Goal: Task Accomplishment & Management: Complete application form

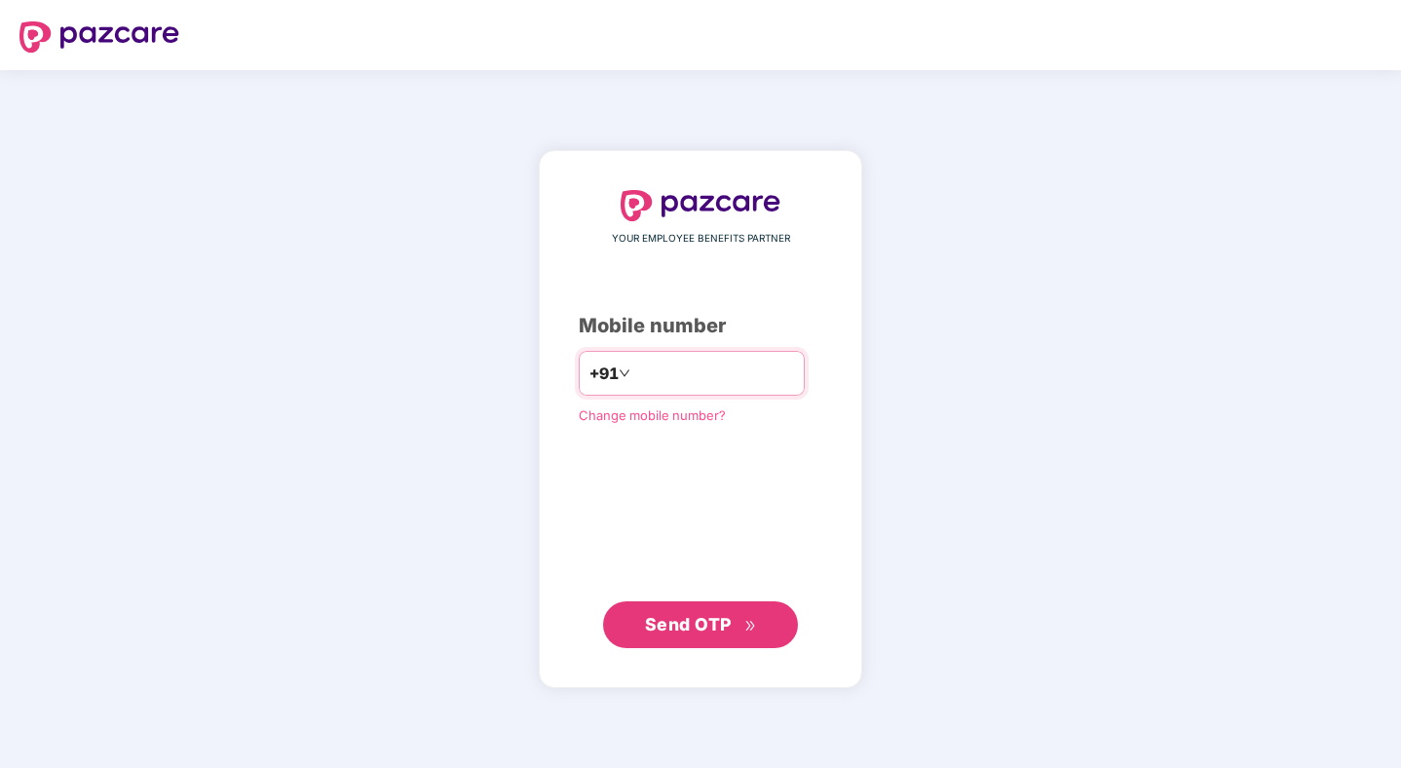
click at [673, 360] on input "number" at bounding box center [714, 373] width 160 height 31
type input "**********"
click at [688, 630] on span "Send OTP" at bounding box center [688, 623] width 87 height 20
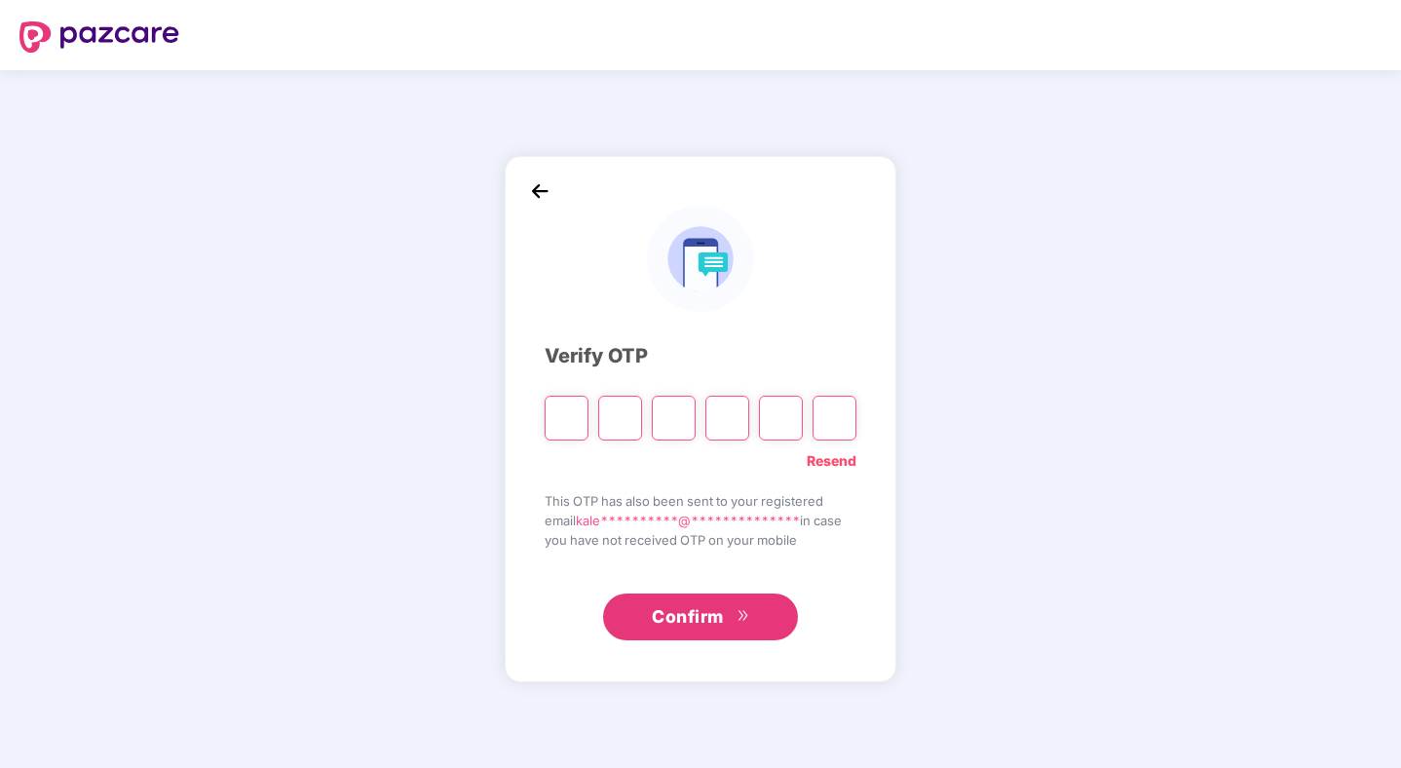
type input "*"
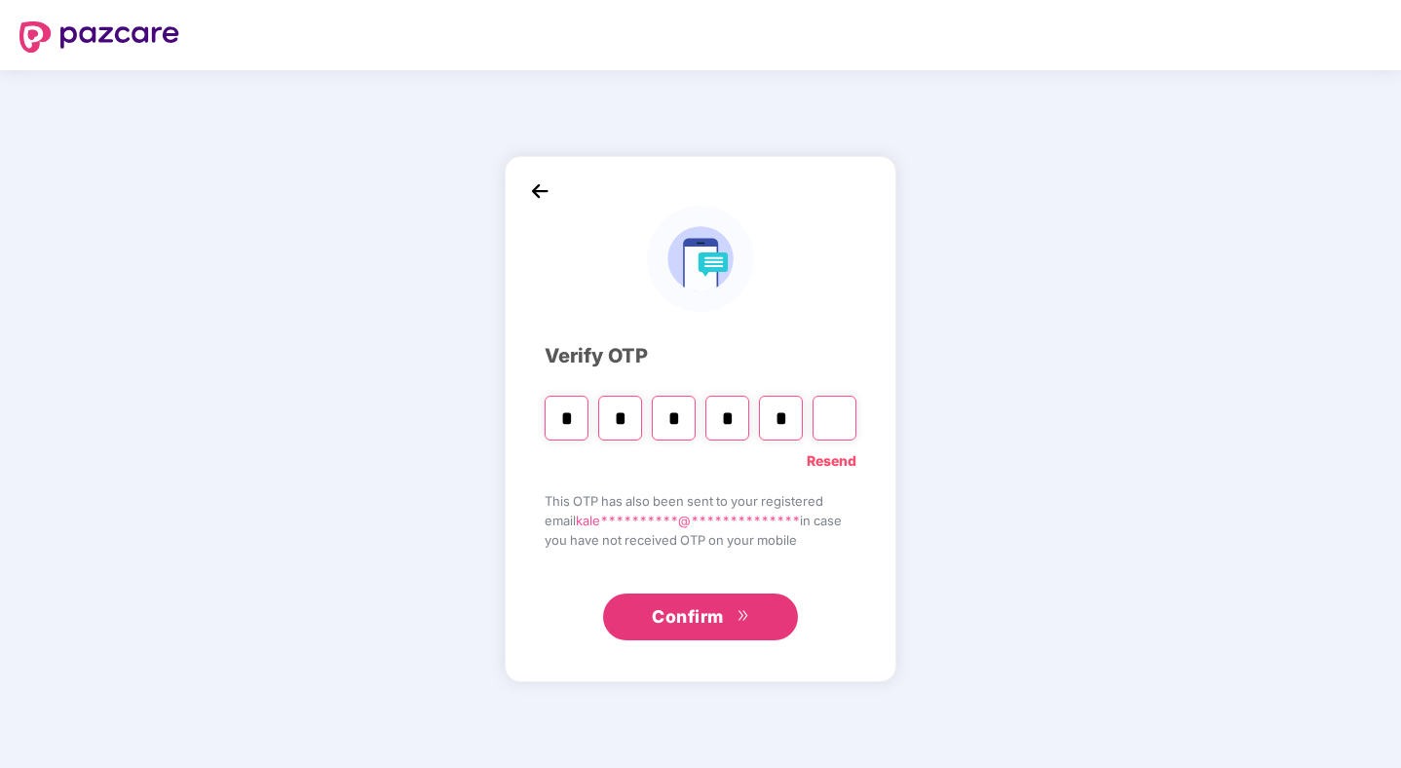
type input "*"
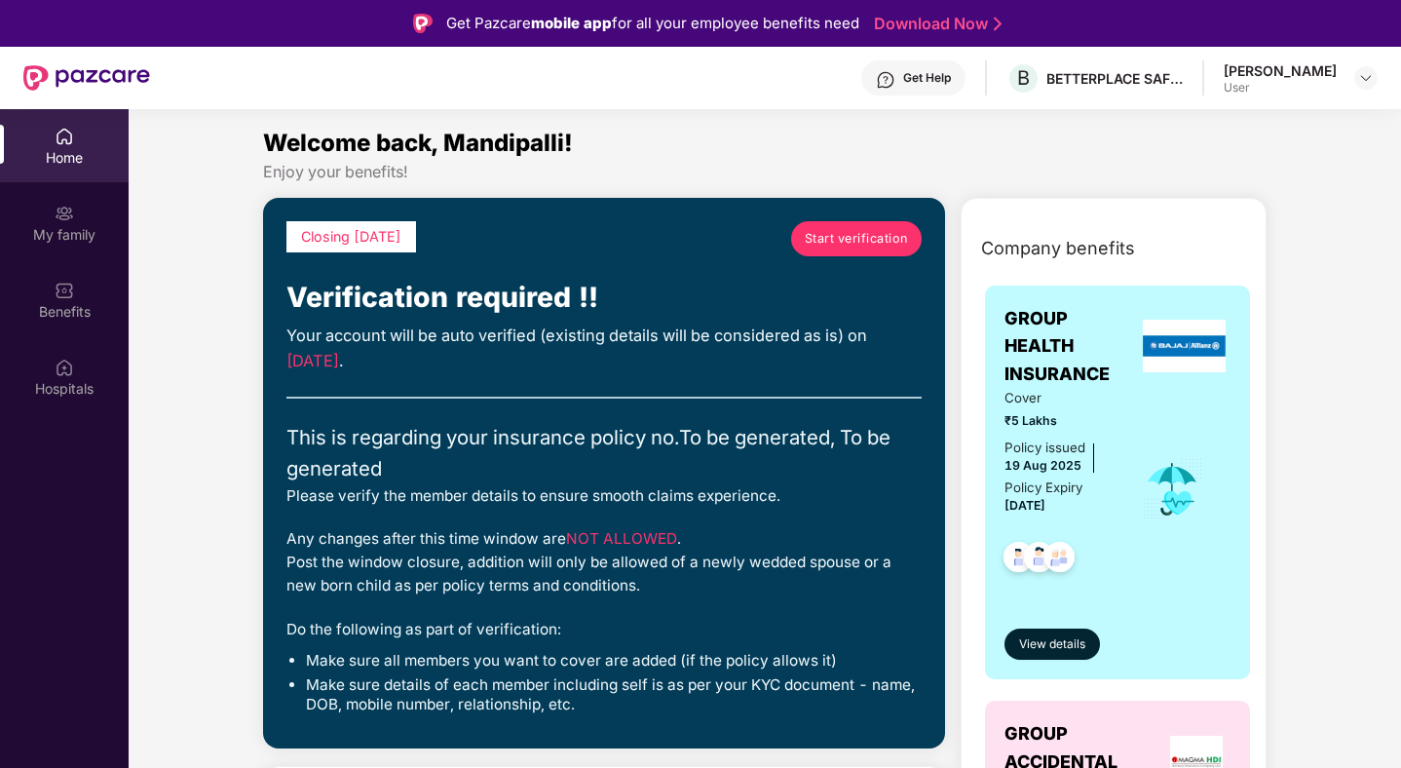
click at [846, 235] on span "Start verification" at bounding box center [856, 238] width 103 height 19
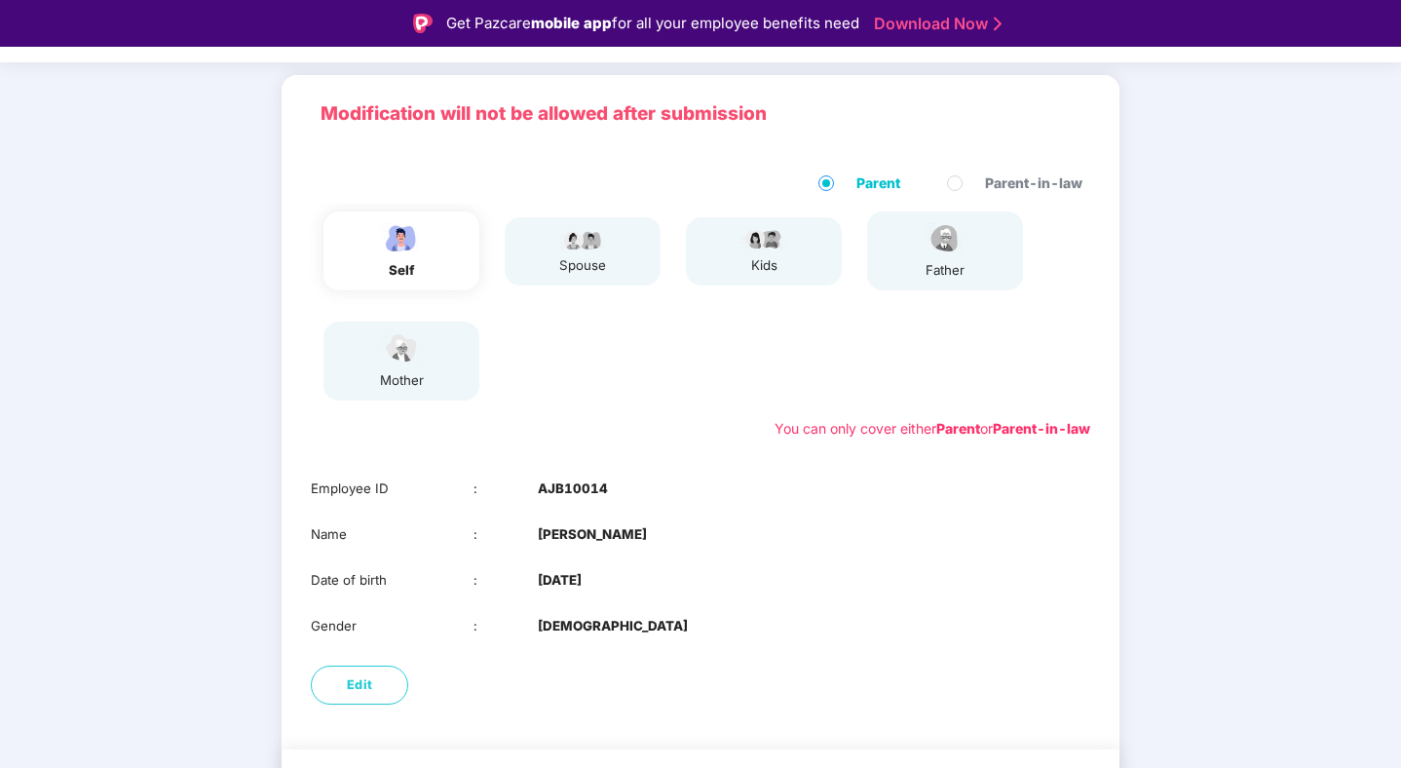
scroll to position [112, 0]
click at [612, 280] on div "spouse" at bounding box center [583, 249] width 156 height 68
click at [608, 270] on div "spouse" at bounding box center [583, 249] width 156 height 68
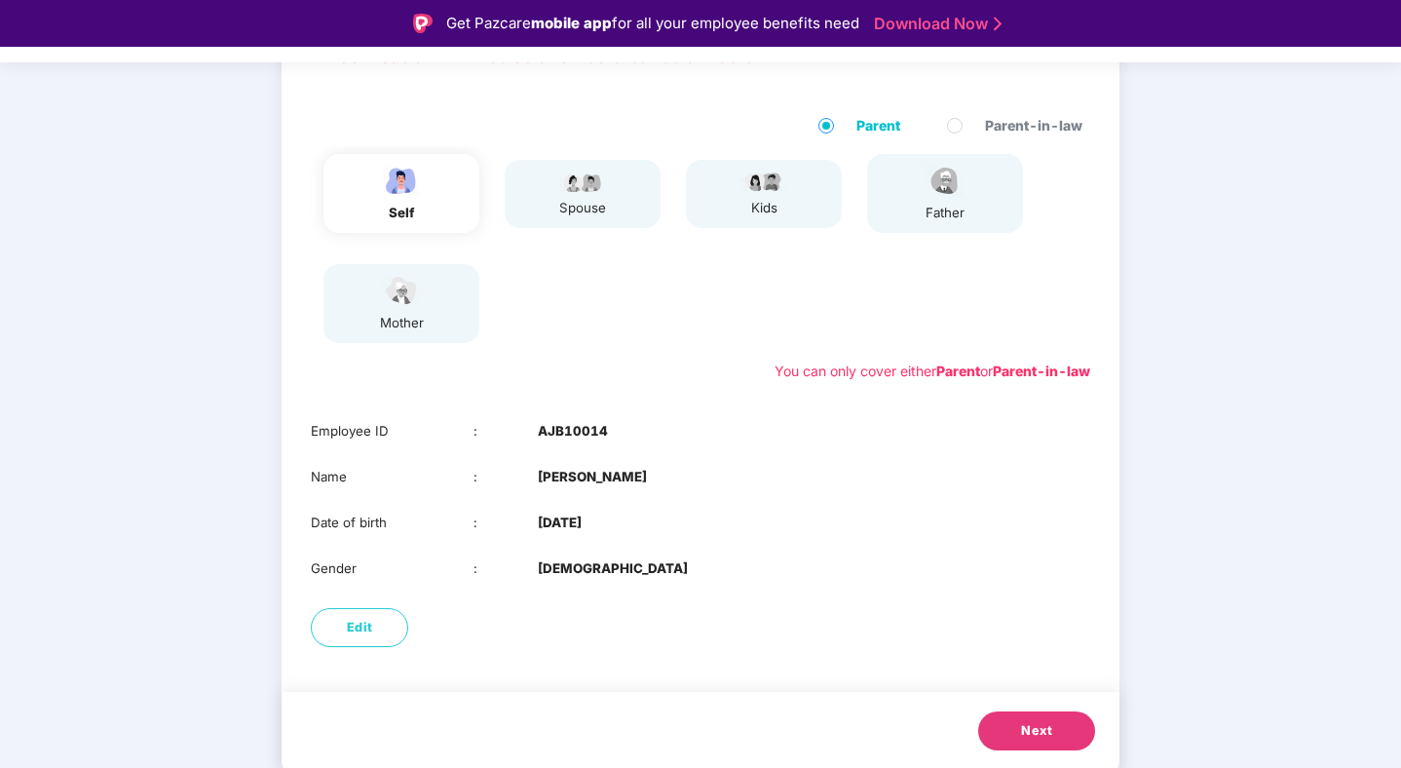
scroll to position [165, 0]
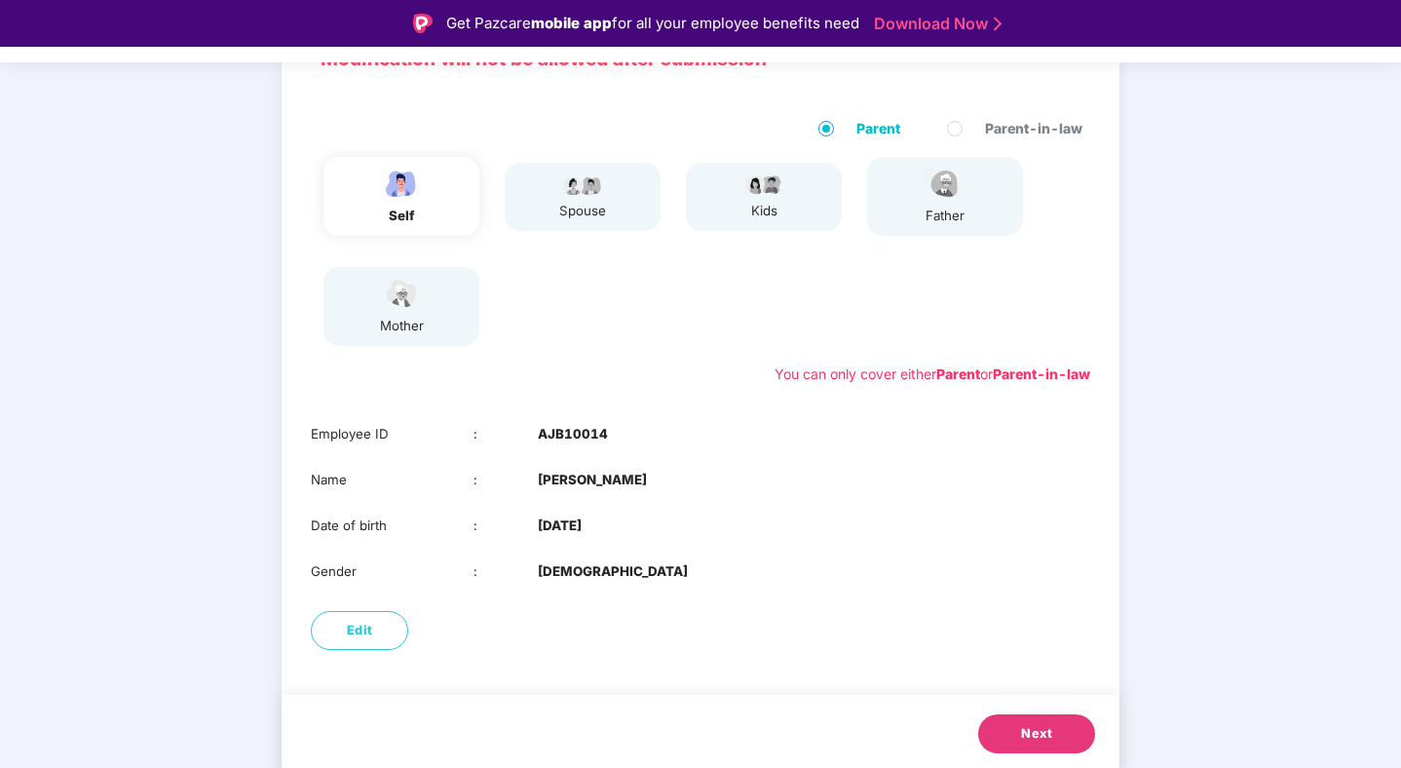
click at [1005, 746] on button "Next" at bounding box center [1036, 733] width 117 height 39
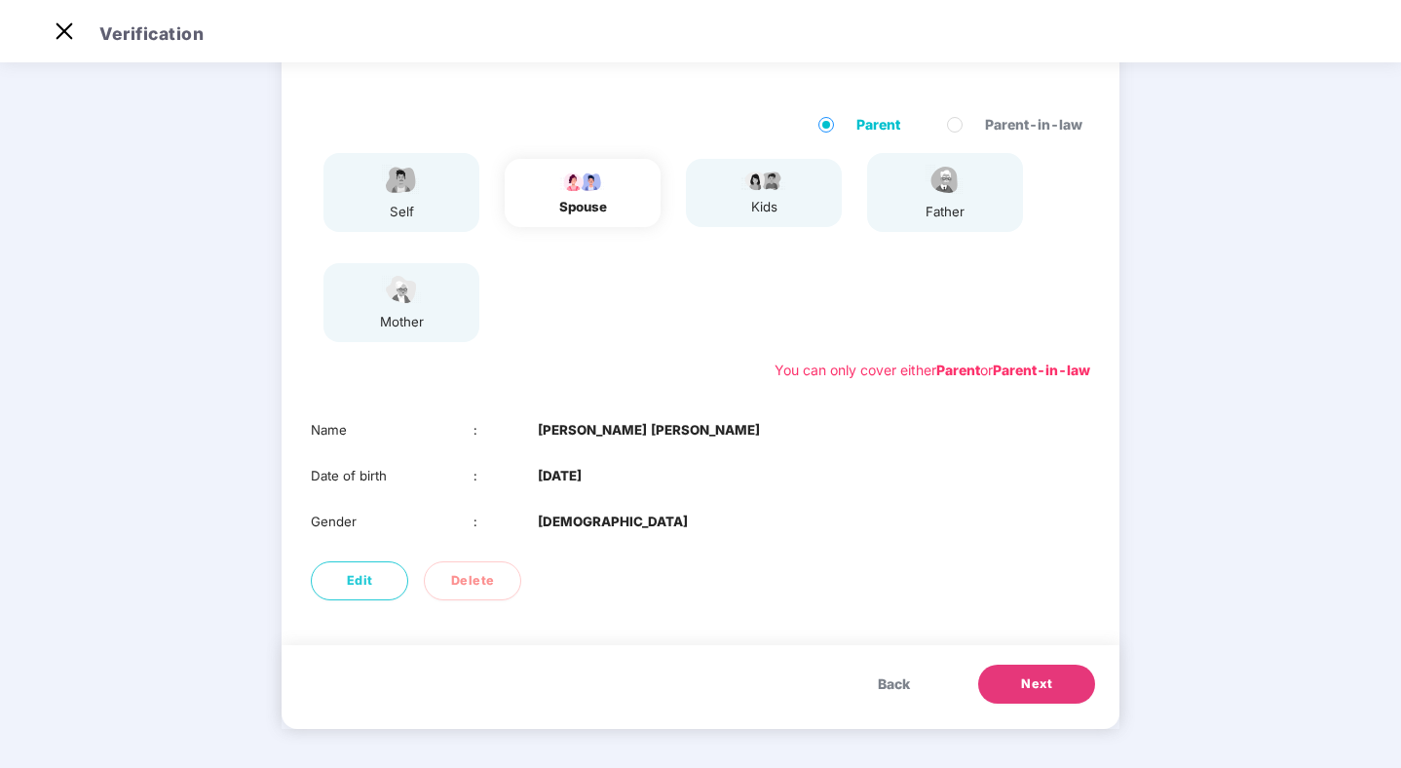
click at [1038, 684] on span "Next" at bounding box center [1036, 683] width 31 height 19
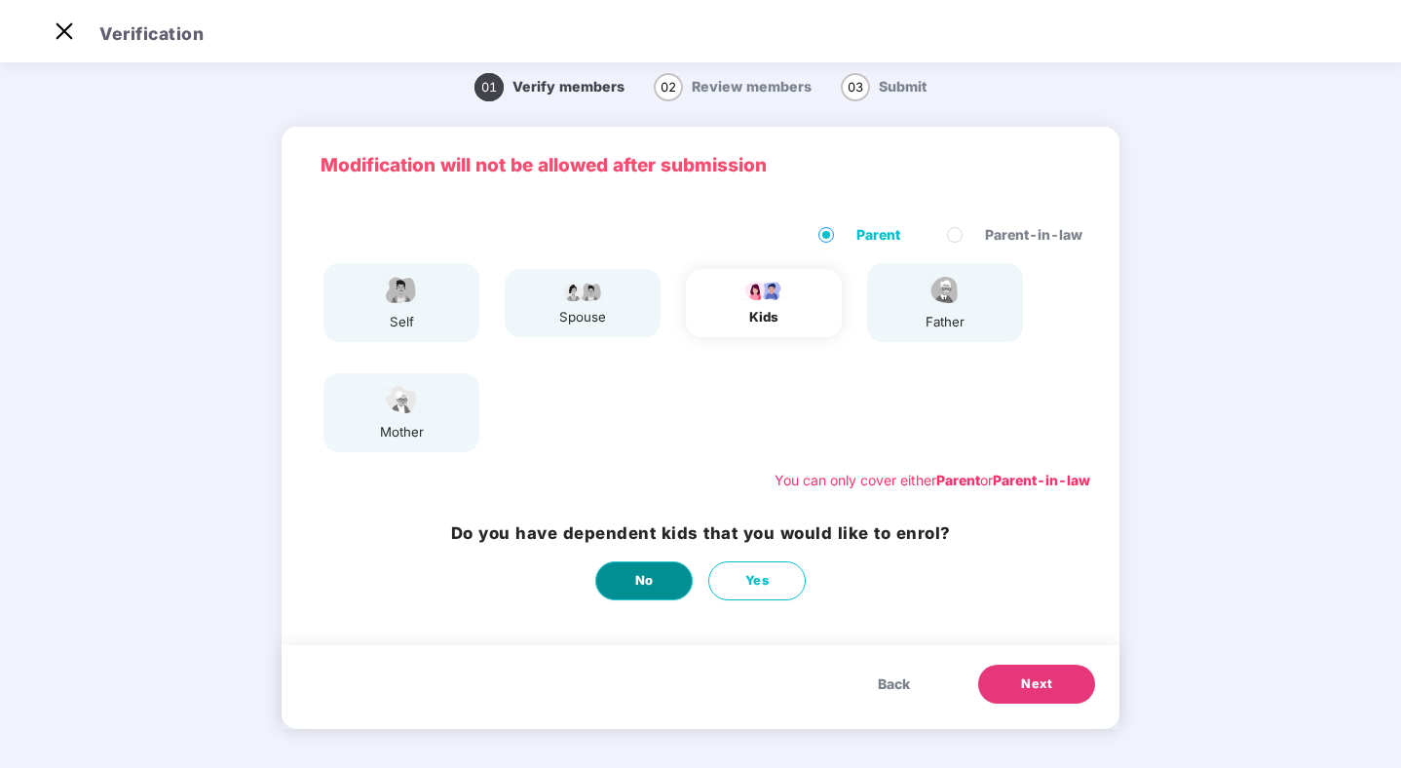
click at [645, 581] on span "No" at bounding box center [644, 580] width 19 height 19
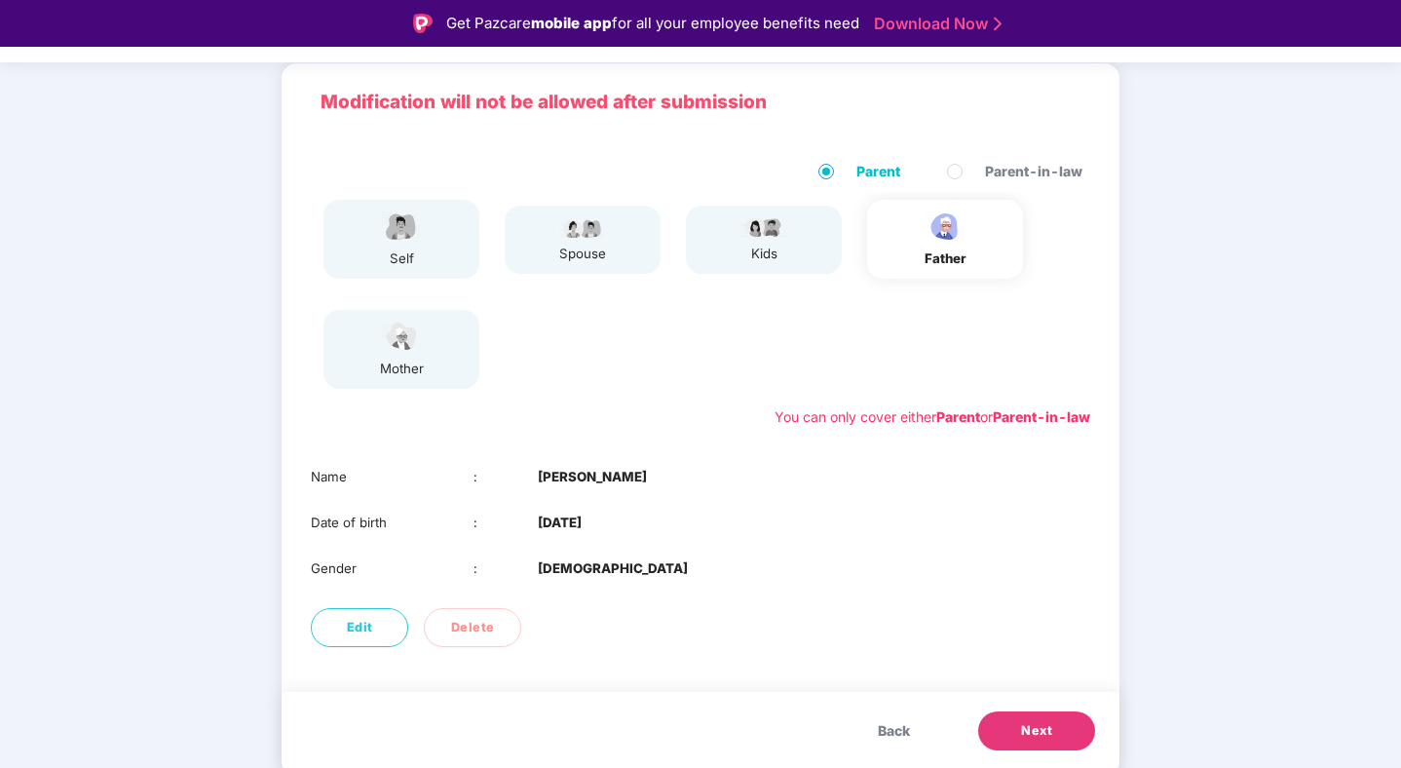
scroll to position [121, 0]
click at [1017, 730] on button "Next" at bounding box center [1036, 731] width 117 height 39
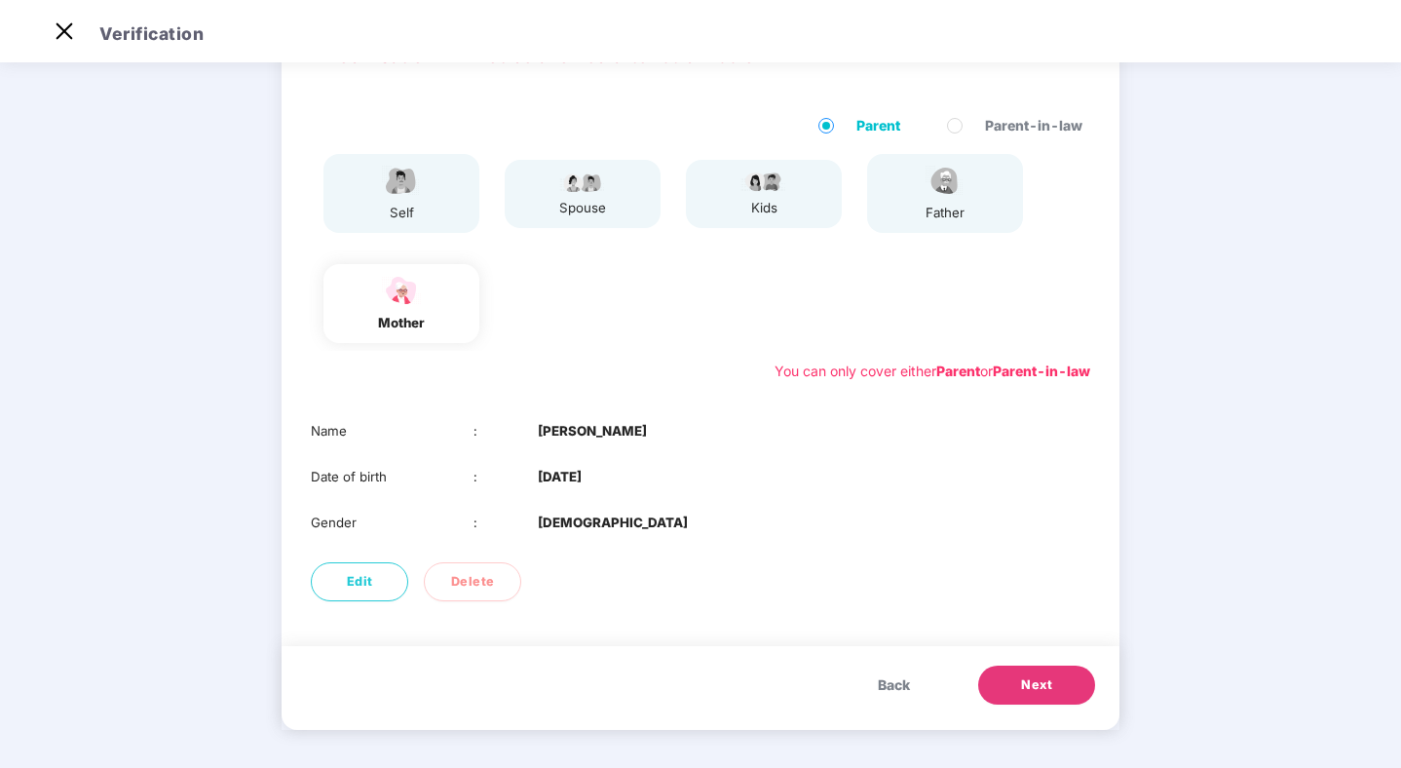
click at [1023, 680] on span "Next" at bounding box center [1036, 684] width 31 height 19
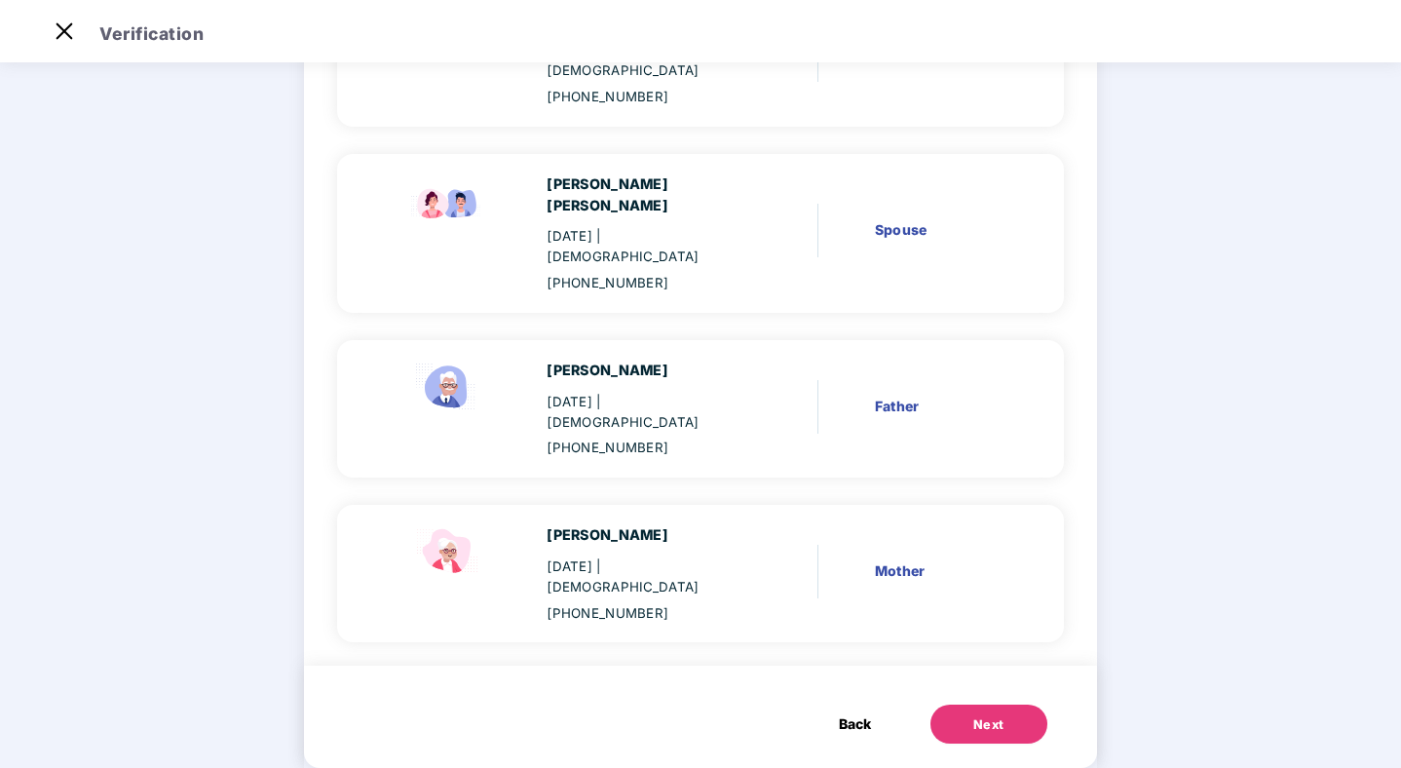
scroll to position [271, 0]
click at [957, 703] on button "Next" at bounding box center [989, 722] width 117 height 39
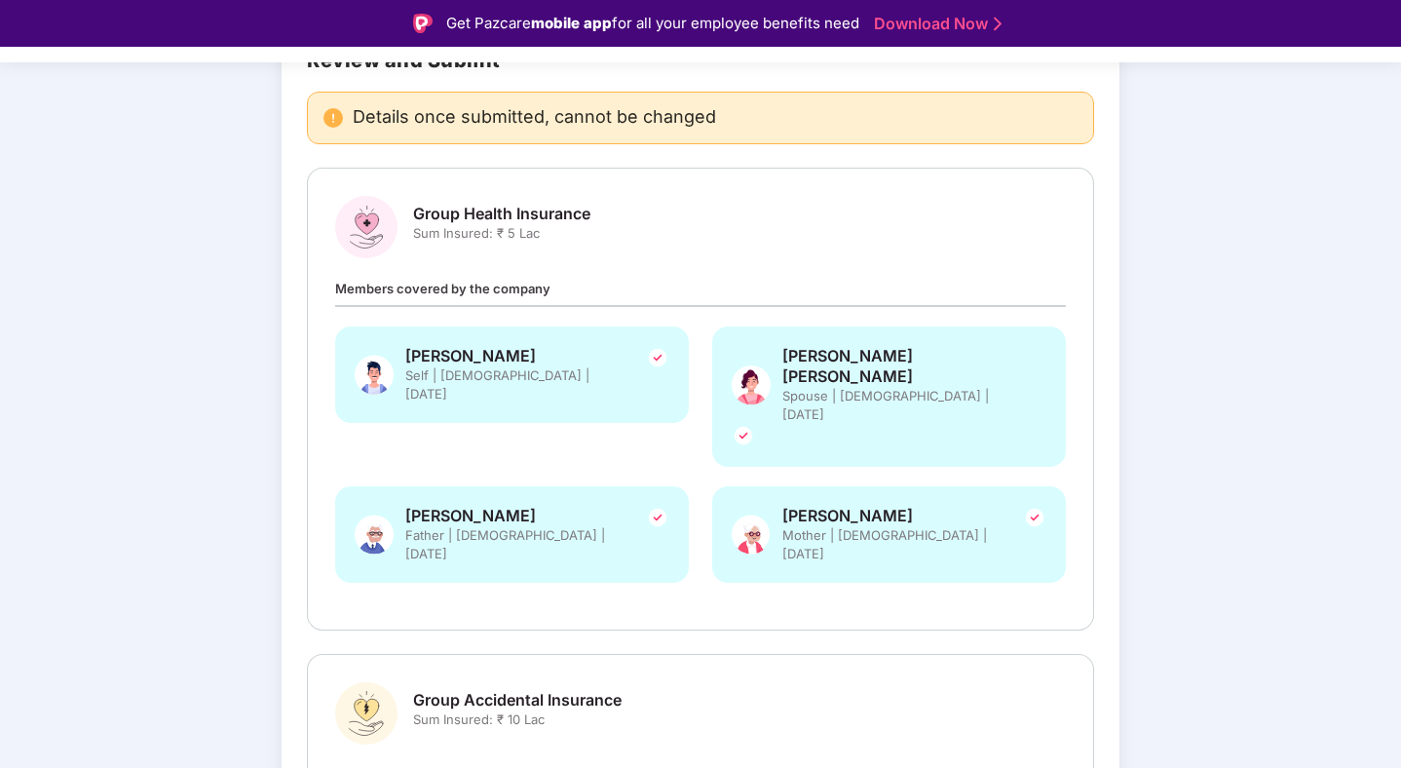
scroll to position [411, 0]
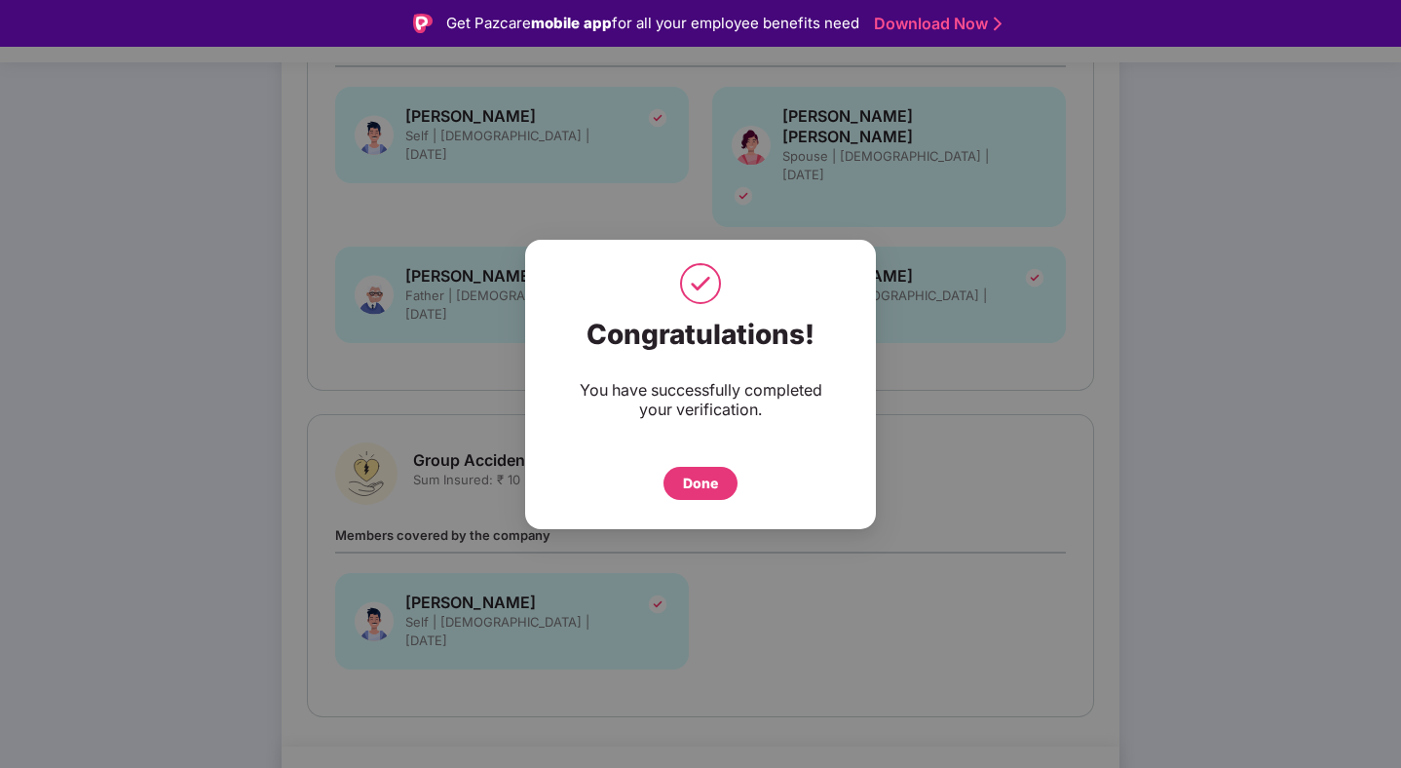
click at [708, 478] on div "Done" at bounding box center [700, 483] width 35 height 21
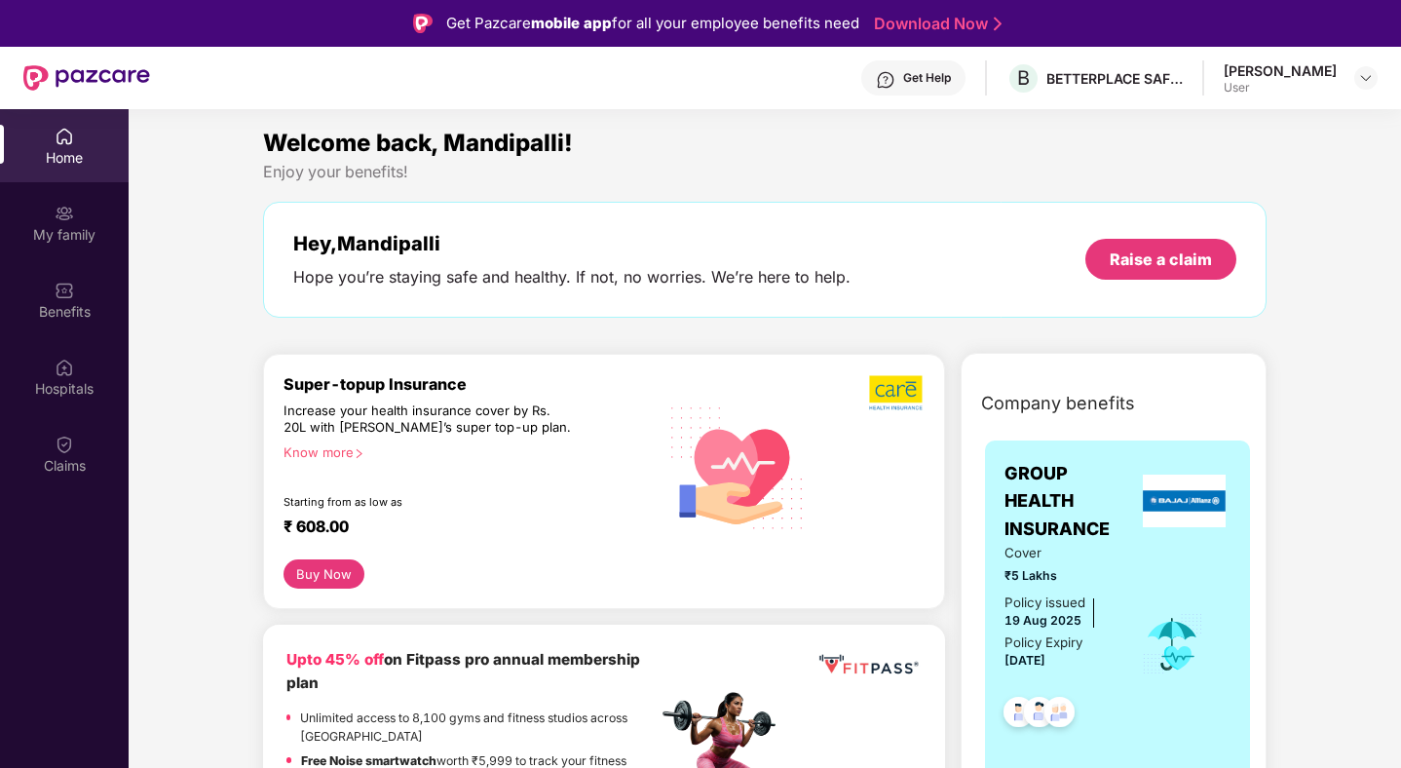
click at [1256, 84] on div "User" at bounding box center [1280, 88] width 113 height 16
click at [1365, 76] on img at bounding box center [1367, 78] width 16 height 16
click at [842, 178] on div "Enjoy your benefits!" at bounding box center [765, 172] width 1005 height 20
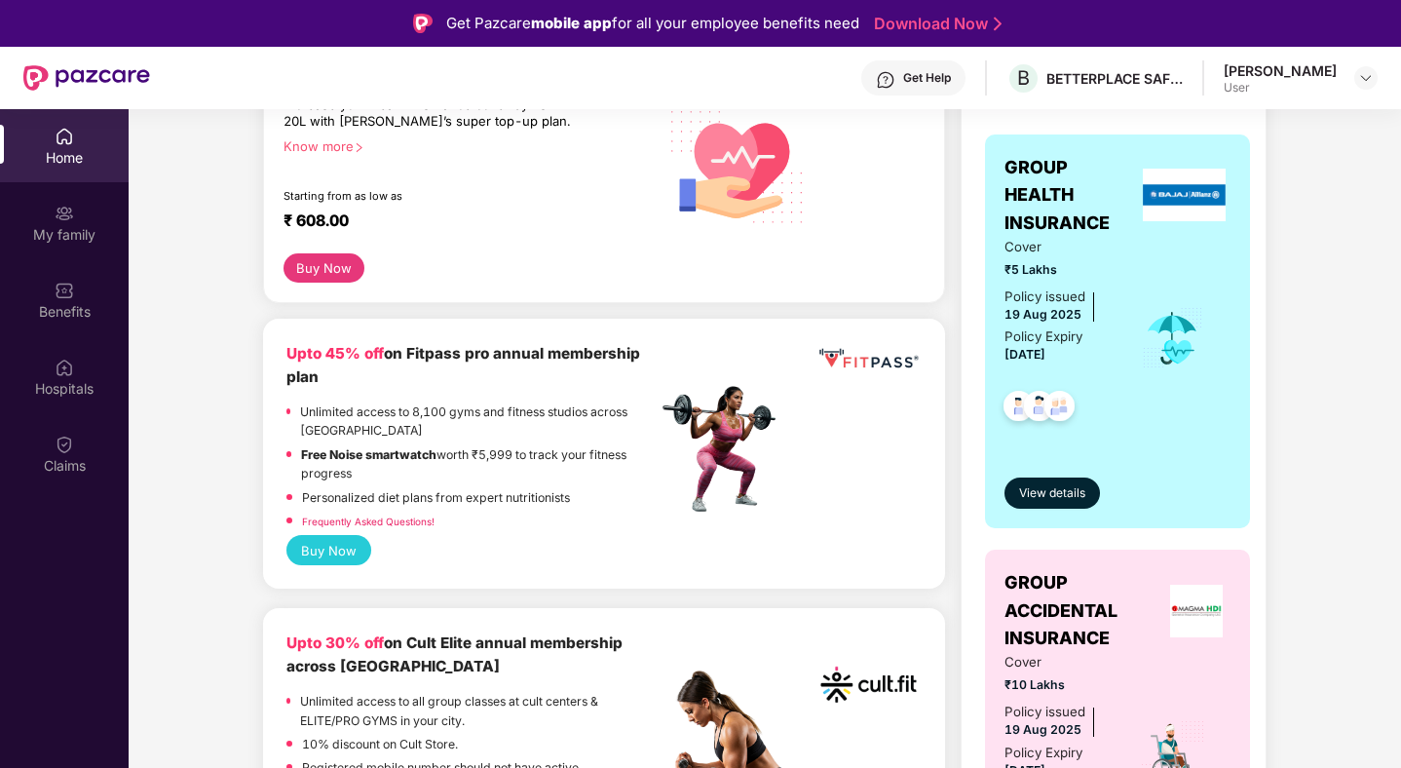
scroll to position [302, 0]
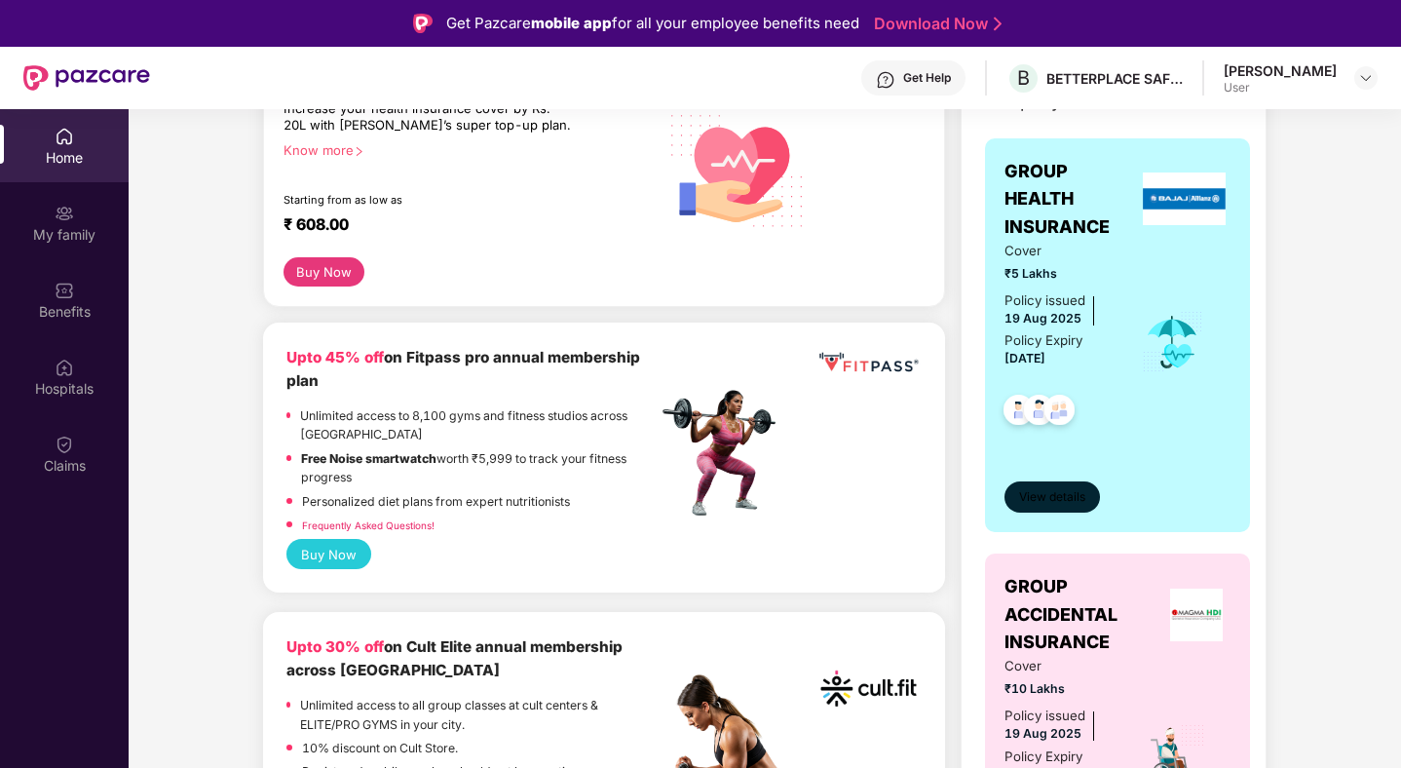
click at [1036, 502] on span "View details" at bounding box center [1052, 497] width 66 height 19
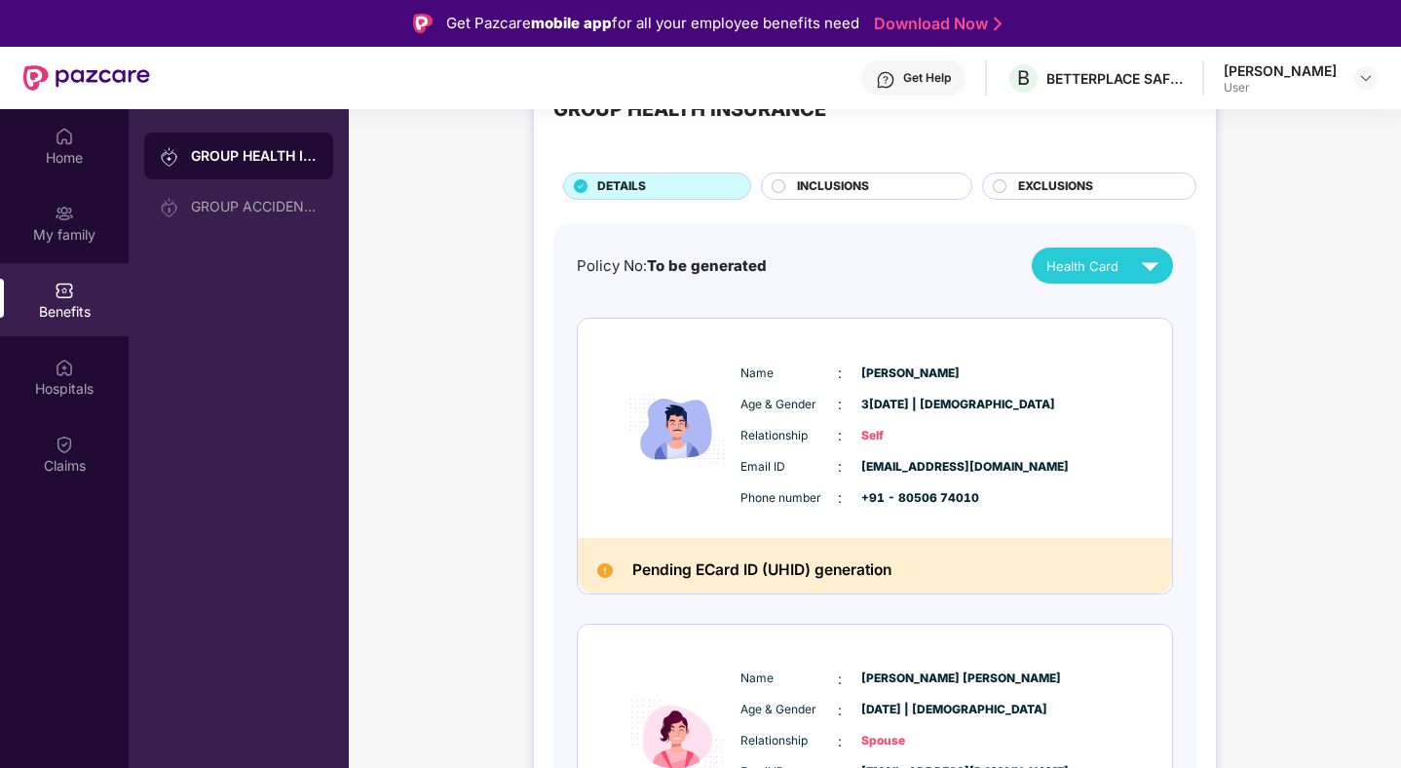
scroll to position [80, 0]
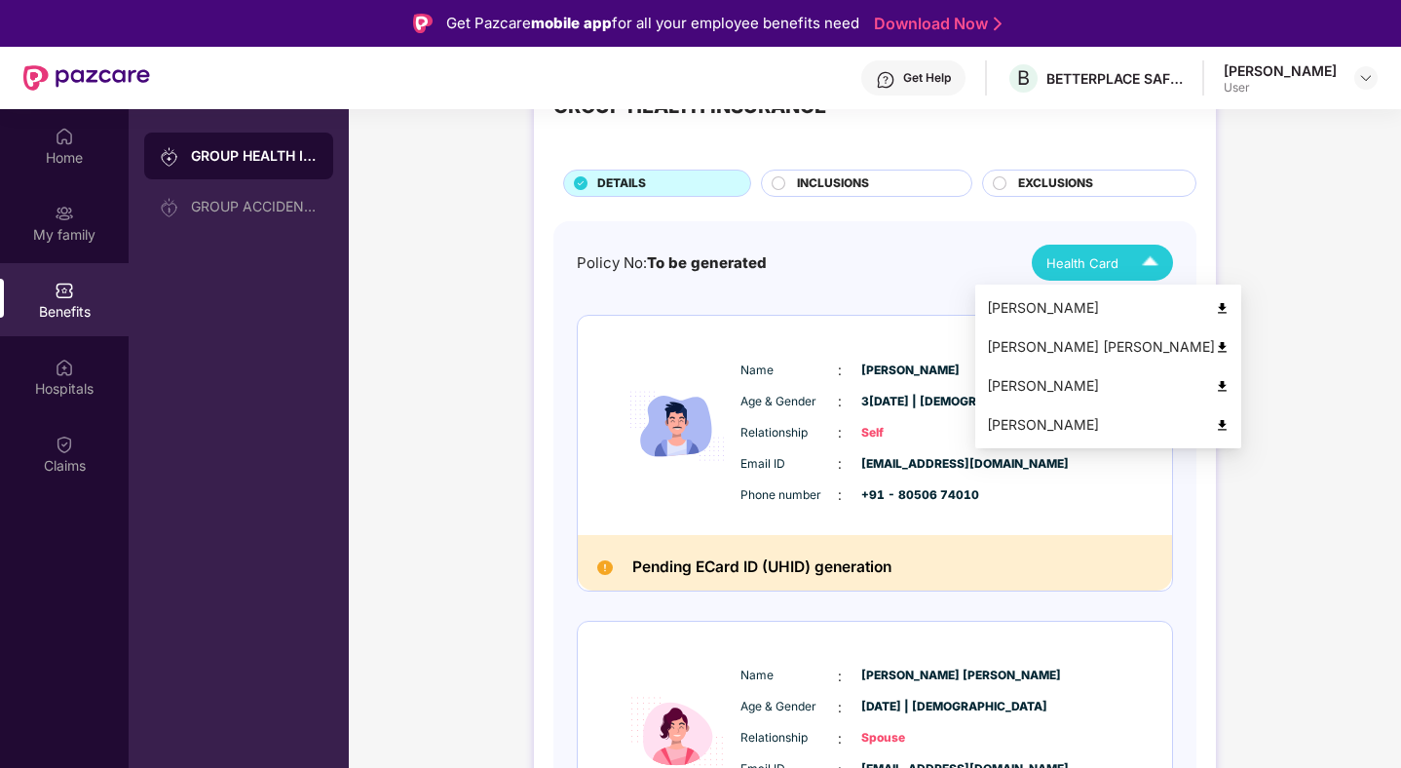
click at [1114, 255] on span "Health Card" at bounding box center [1083, 262] width 72 height 19
click at [1215, 308] on img at bounding box center [1222, 308] width 15 height 15
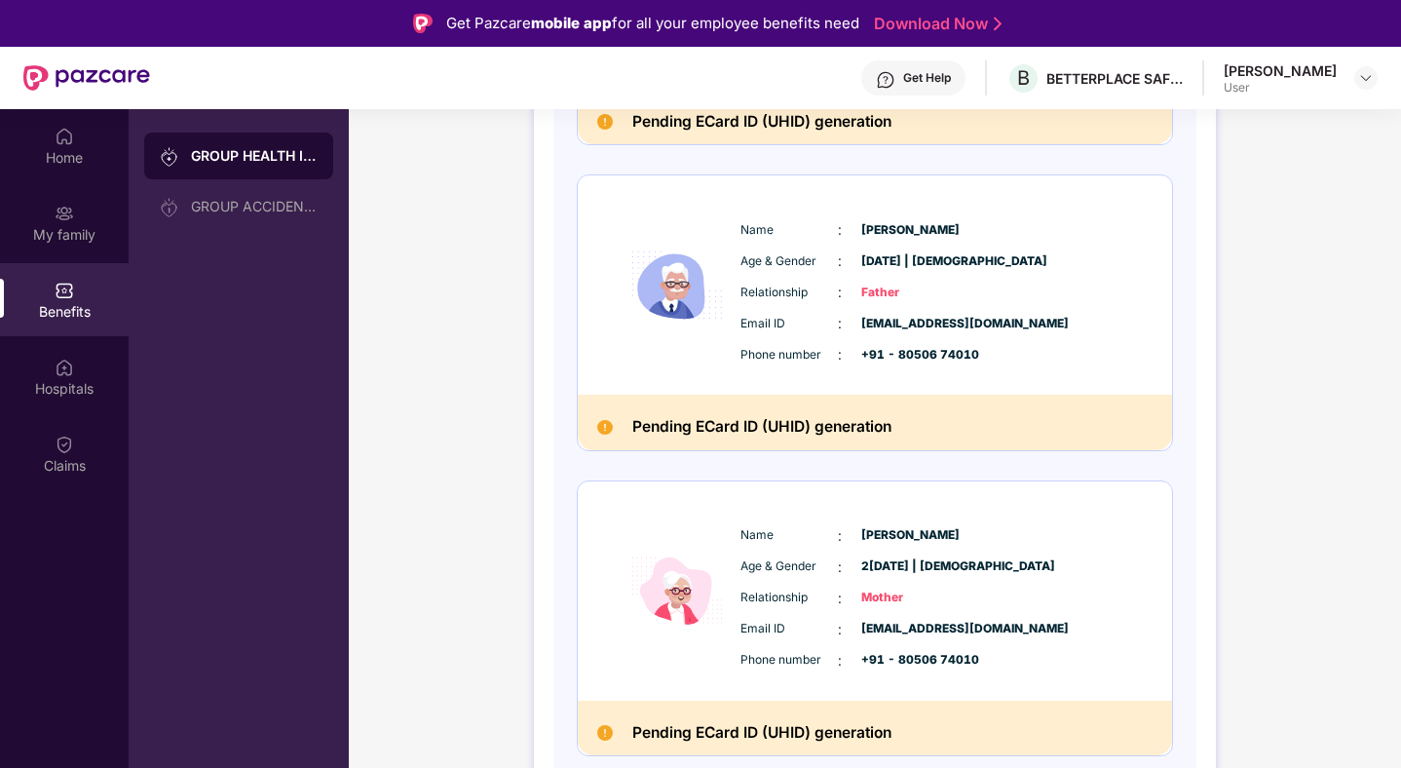
scroll to position [0, 0]
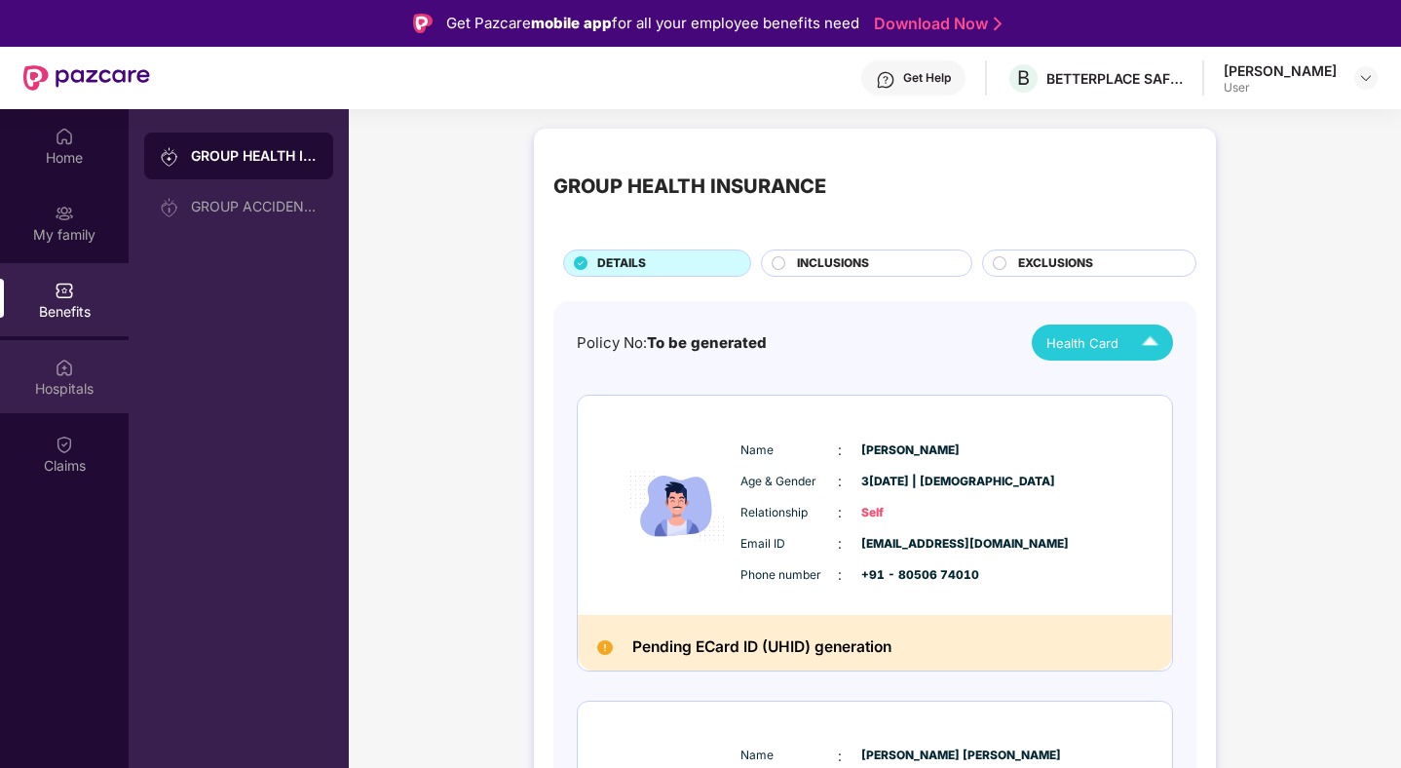
click at [68, 369] on img at bounding box center [64, 367] width 19 height 19
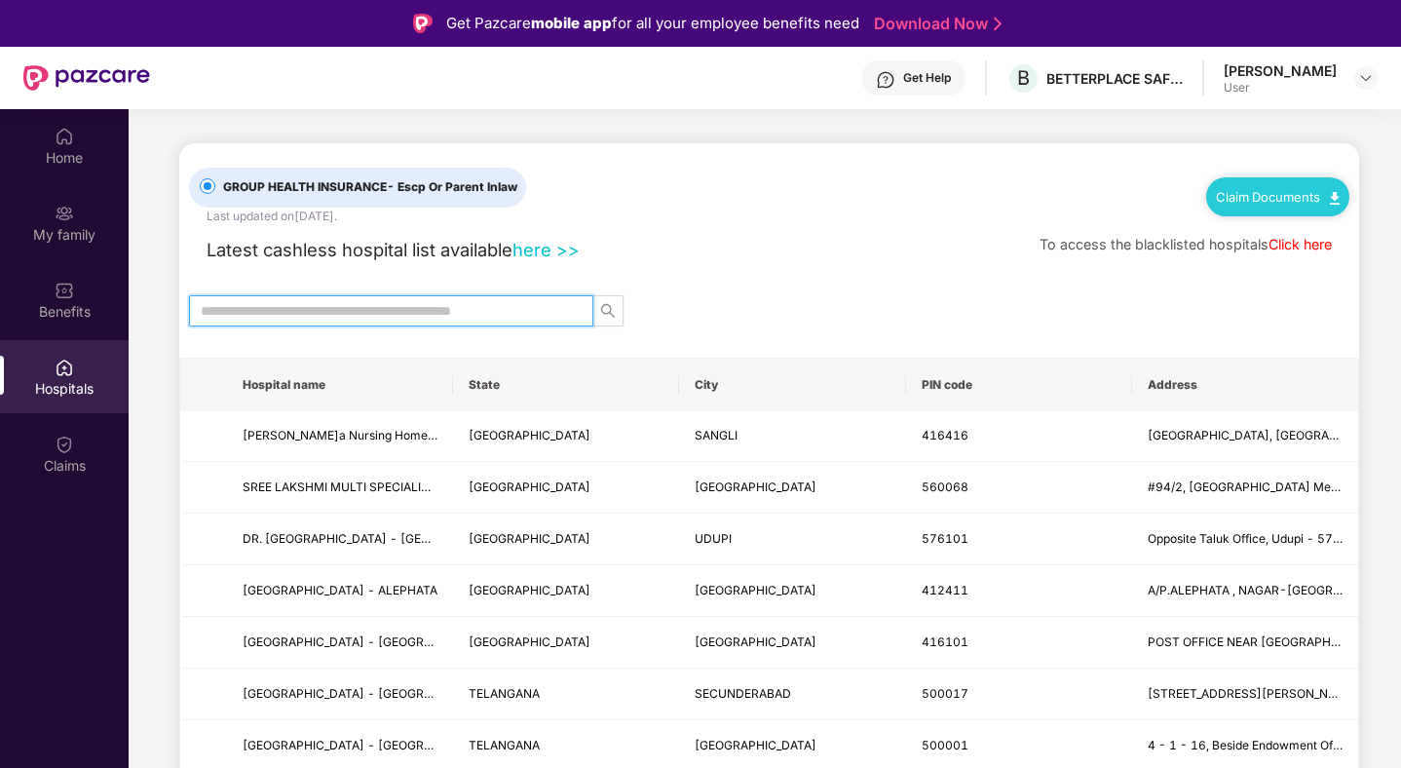
click at [366, 314] on input "text" at bounding box center [383, 310] width 365 height 21
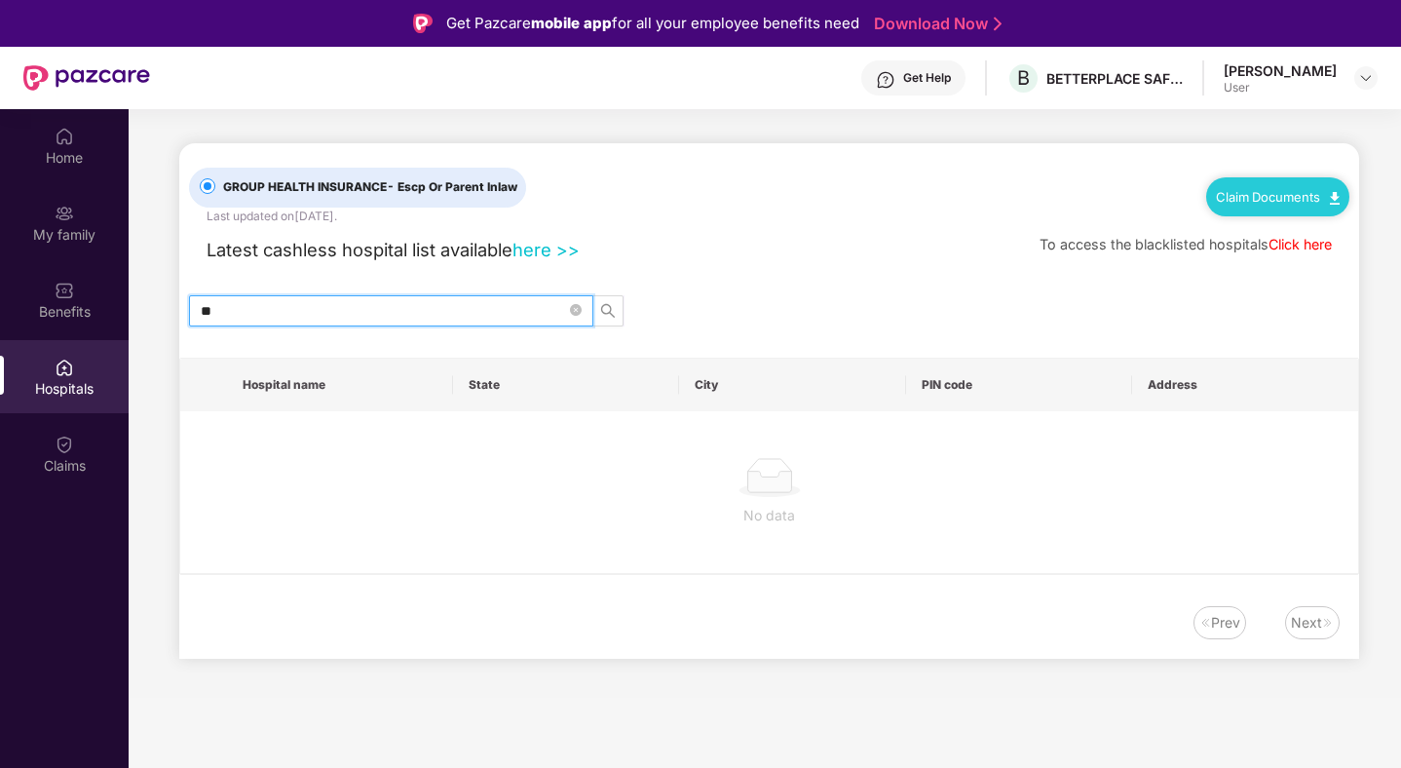
type input "*"
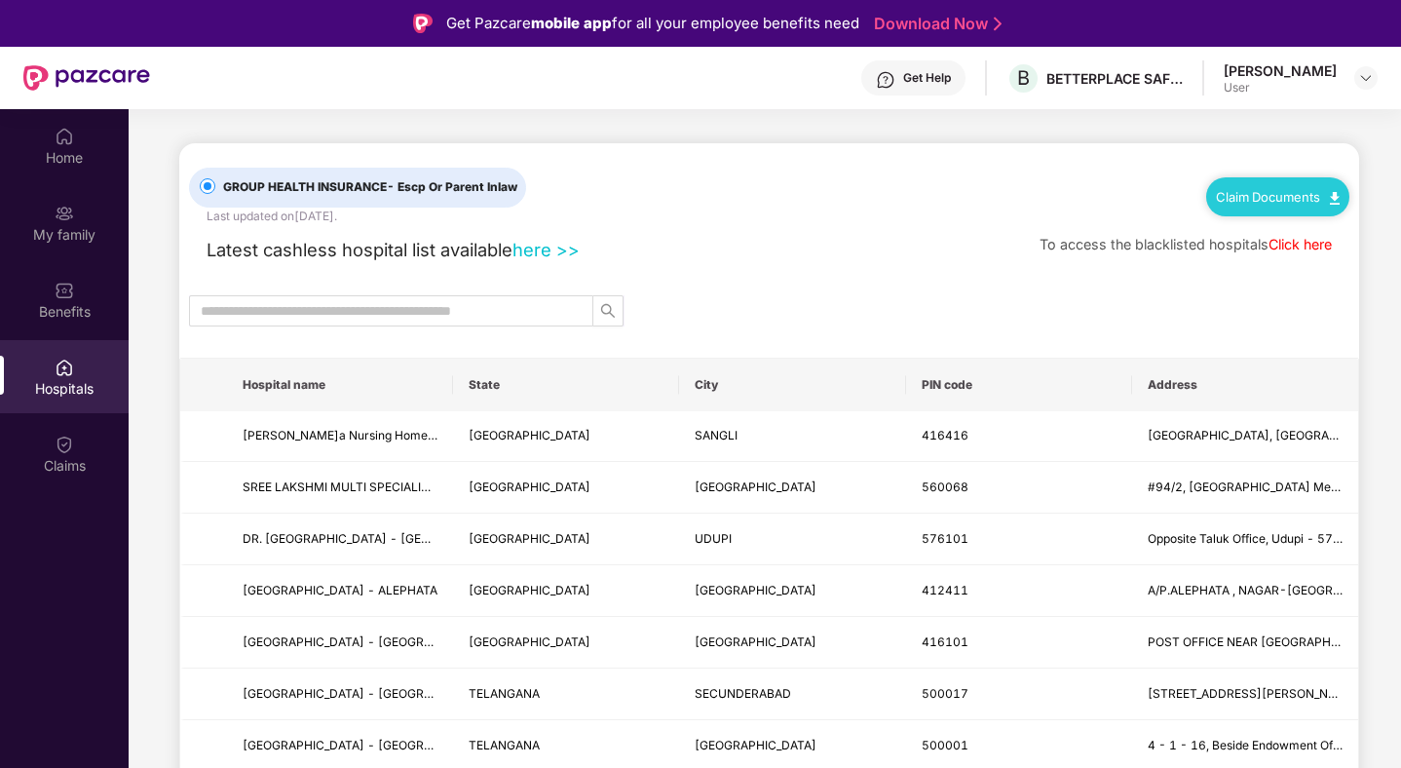
click at [549, 246] on link "here >>" at bounding box center [546, 249] width 67 height 21
click at [249, 301] on input "text" at bounding box center [383, 310] width 365 height 21
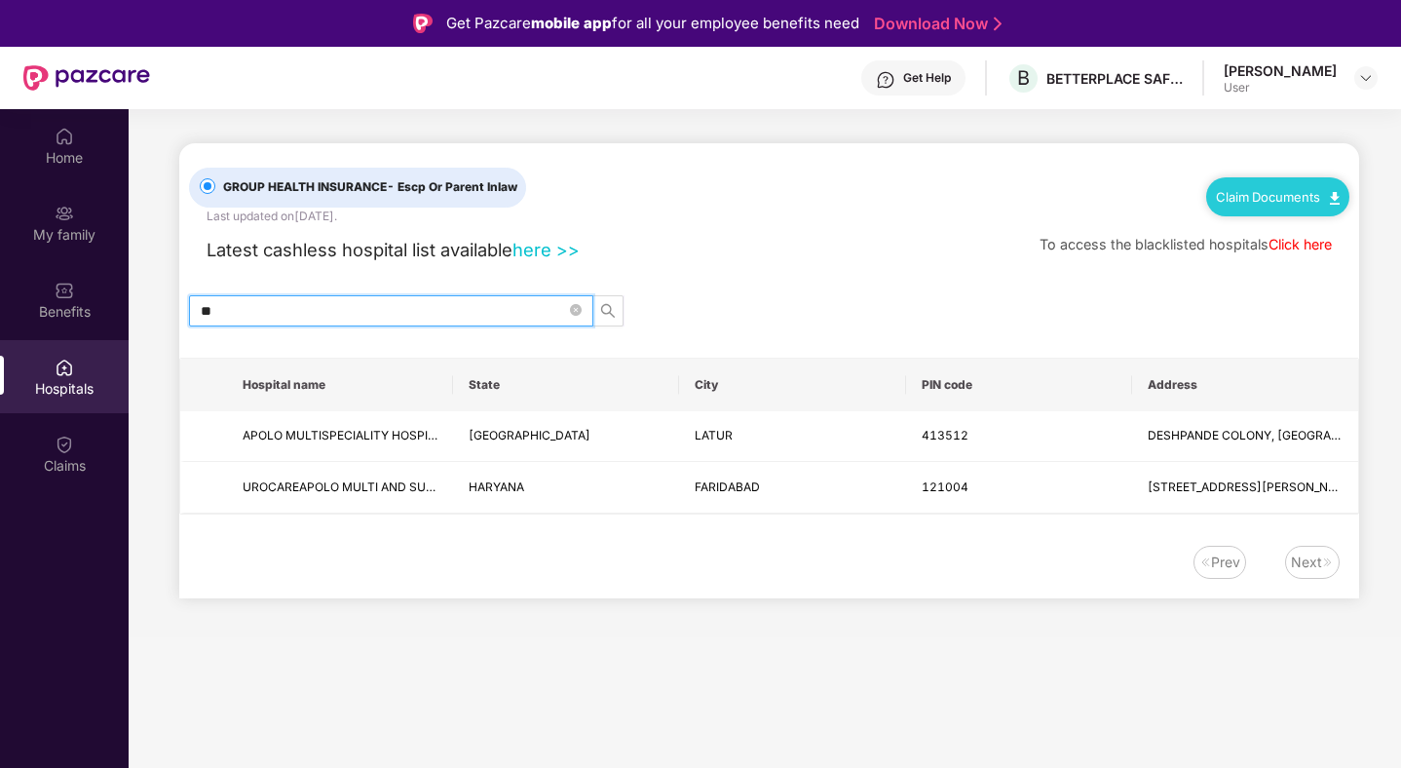
type input "*"
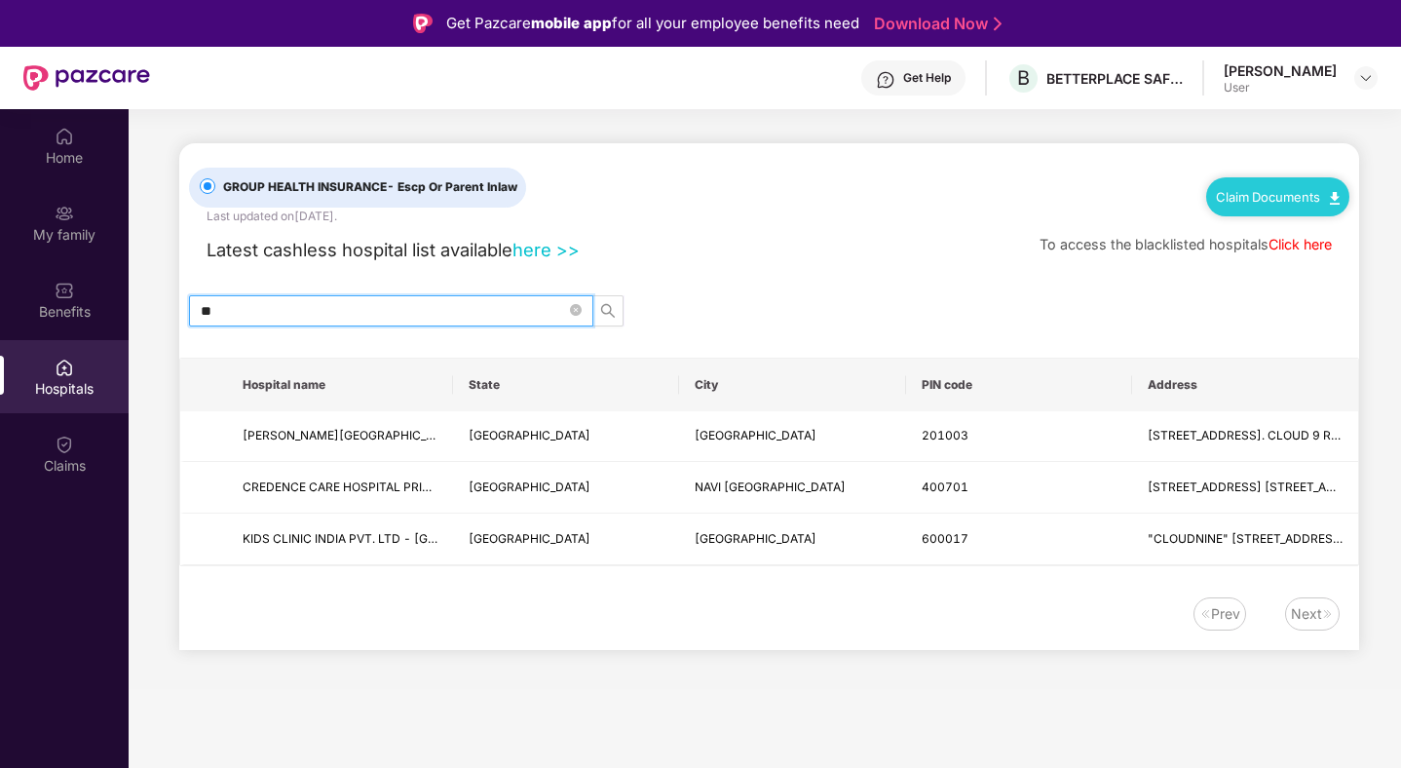
type input "*"
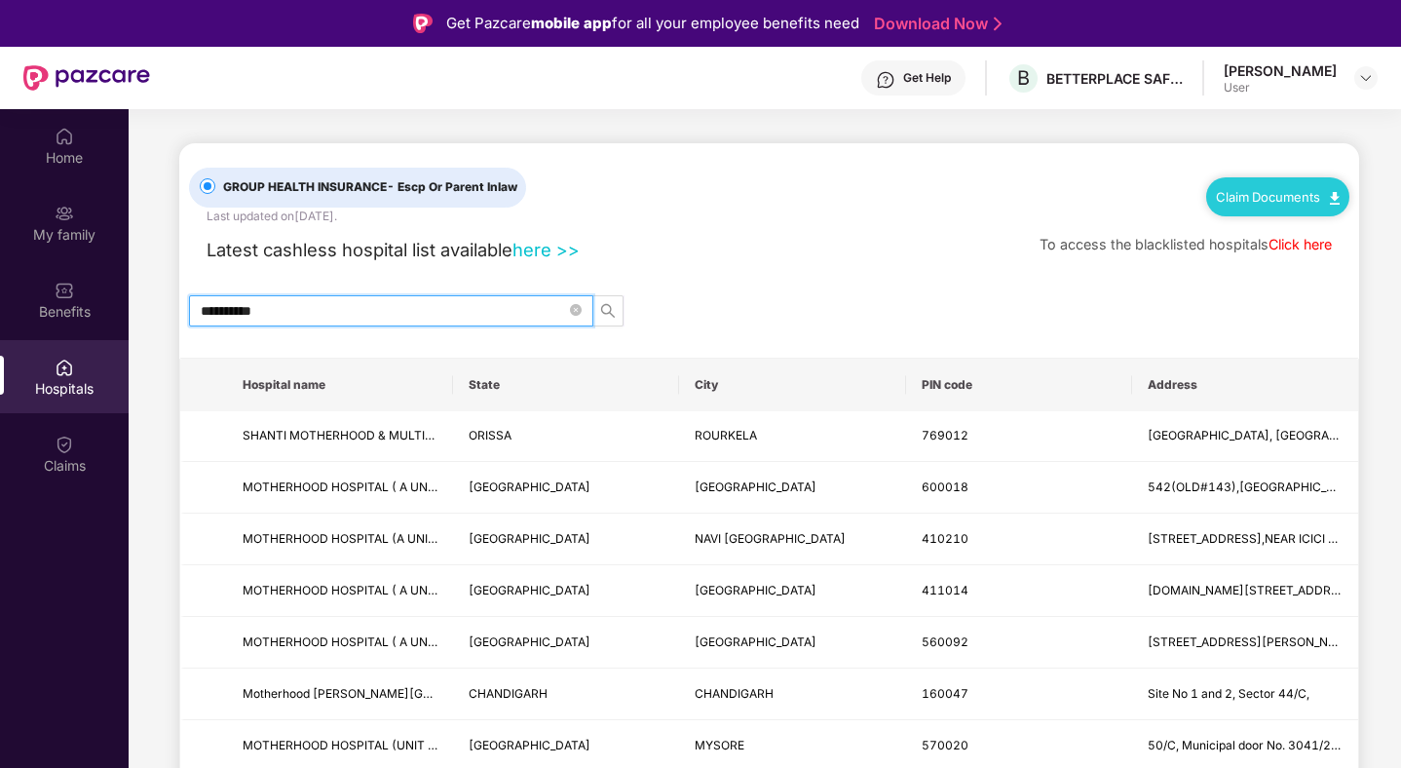
type input "**********"
click at [1293, 248] on link "Click here" at bounding box center [1300, 244] width 63 height 17
